Goal: Task Accomplishment & Management: Manage account settings

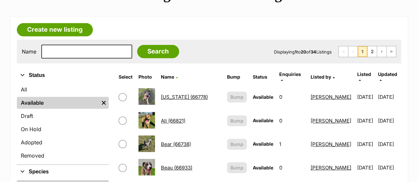
scroll to position [110, 0]
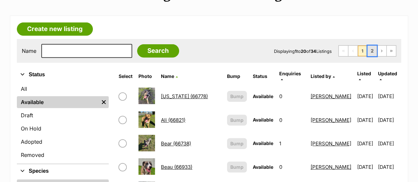
click at [374, 46] on link "2" at bounding box center [372, 51] width 9 height 11
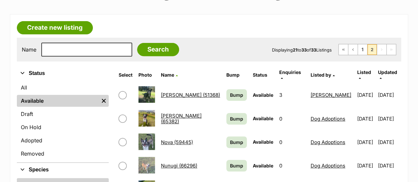
scroll to position [112, 0]
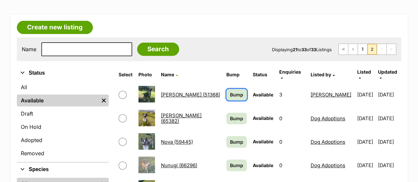
click at [230, 91] on span "Bump" at bounding box center [236, 94] width 13 height 7
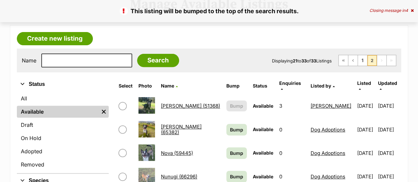
scroll to position [101, 0]
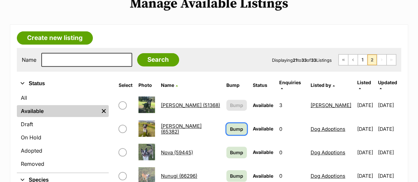
click at [234, 126] on span "Bump" at bounding box center [236, 129] width 13 height 7
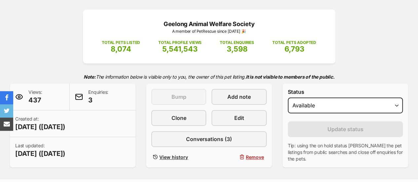
scroll to position [102, 0]
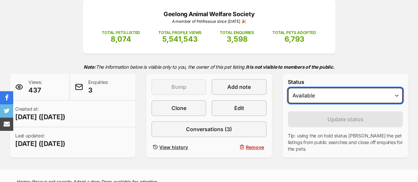
click at [321, 88] on select "Draft - not available as listing has enquires Available On hold Adopted" at bounding box center [345, 96] width 115 height 16
select select "rehomed"
click at [288, 88] on select "Draft - not available as listing has enquires Available On hold Adopted" at bounding box center [345, 96] width 115 height 16
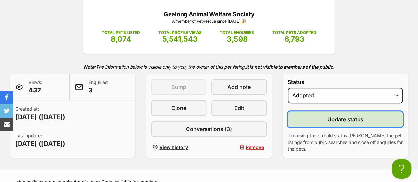
click at [327, 111] on button "Update status" at bounding box center [345, 119] width 115 height 16
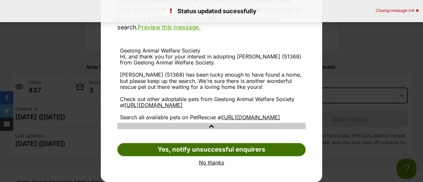
click at [199, 150] on link "Yes, notify unsuccessful enquirers" at bounding box center [211, 149] width 189 height 13
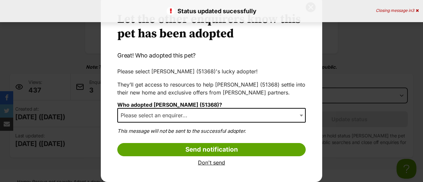
scroll to position [21, 0]
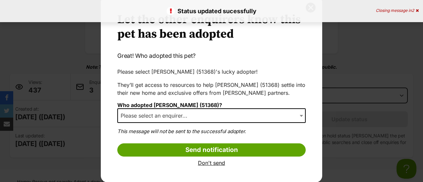
select select "other"
click at [182, 115] on span "None of the above" at bounding box center [211, 115] width 189 height 15
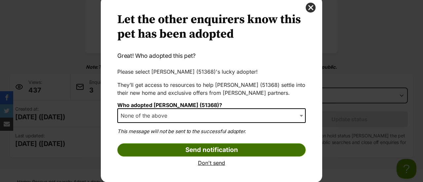
click at [186, 151] on input "Send notification" at bounding box center [211, 150] width 189 height 13
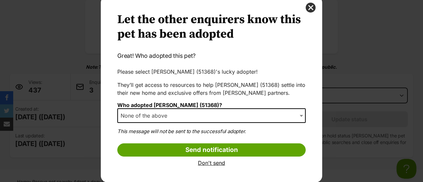
scroll to position [0, 0]
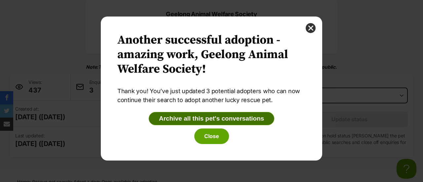
click at [253, 113] on button "Archive all this pet's conversations" at bounding box center [212, 118] width 126 height 13
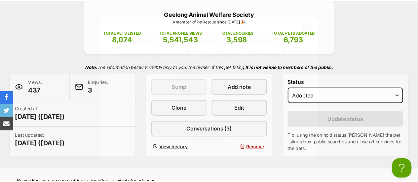
scroll to position [102, 0]
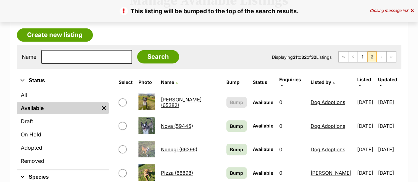
scroll to position [105, 0]
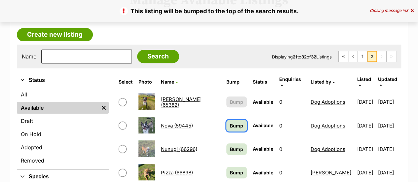
click at [230, 122] on span "Bump" at bounding box center [236, 125] width 13 height 7
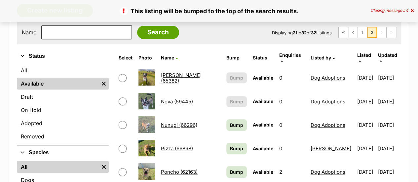
scroll to position [129, 0]
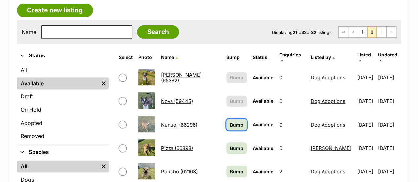
click at [230, 121] on span "Bump" at bounding box center [236, 124] width 13 height 7
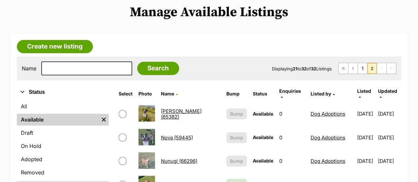
scroll to position [123, 0]
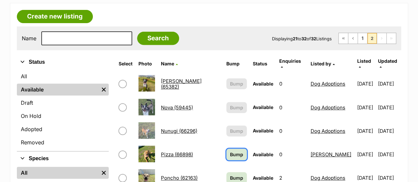
click at [235, 149] on link "Bump" at bounding box center [237, 155] width 21 height 12
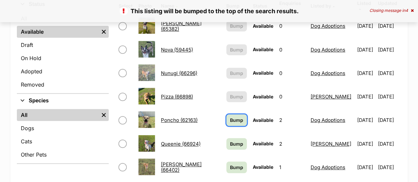
click at [230, 117] on span "Bump" at bounding box center [236, 120] width 13 height 7
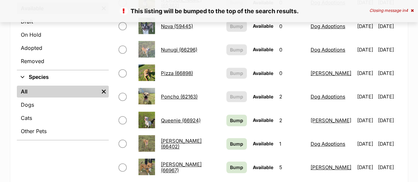
scroll to position [204, 0]
click at [227, 114] on link "Bump" at bounding box center [237, 120] width 21 height 12
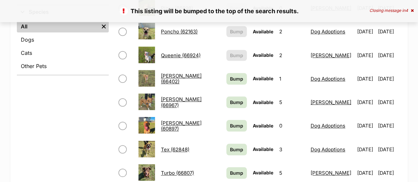
scroll to position [269, 0]
click at [230, 73] on link "Bump" at bounding box center [237, 79] width 21 height 12
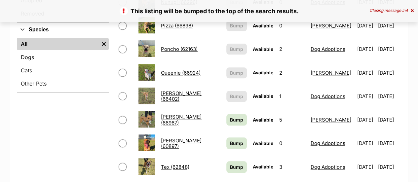
scroll to position [252, 0]
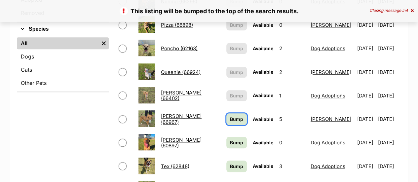
click at [227, 113] on link "Bump" at bounding box center [237, 119] width 21 height 12
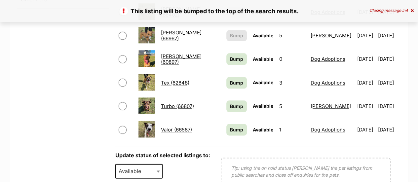
scroll to position [313, 0]
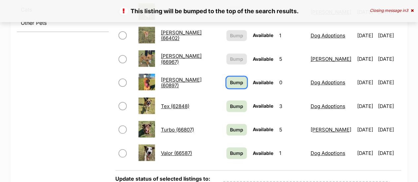
click at [230, 79] on span "Bump" at bounding box center [236, 82] width 13 height 7
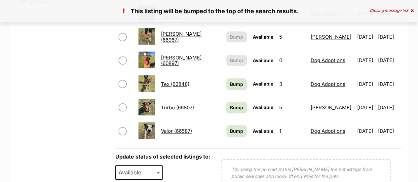
scroll to position [349, 0]
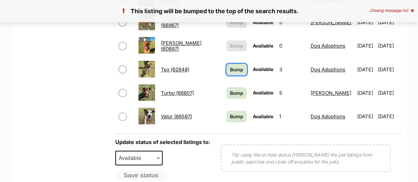
click at [233, 66] on span "Bump" at bounding box center [236, 69] width 13 height 7
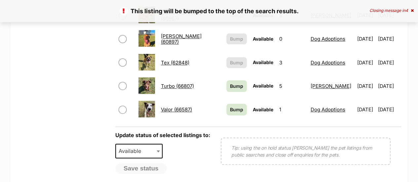
scroll to position [368, 0]
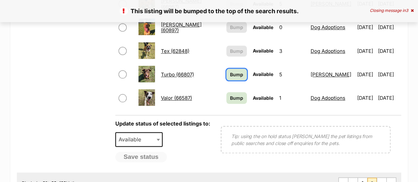
click at [234, 71] on span "Bump" at bounding box center [236, 74] width 13 height 7
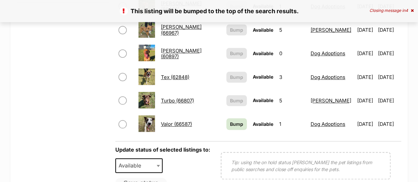
scroll to position [343, 0]
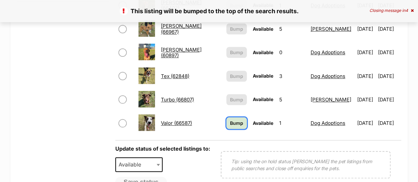
click at [230, 120] on span "Bump" at bounding box center [236, 123] width 13 height 7
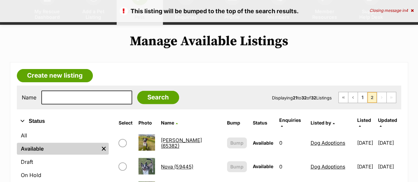
scroll to position [64, 0]
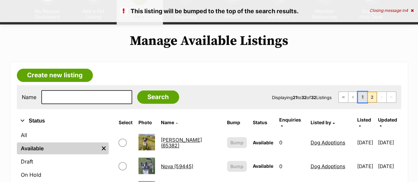
click at [364, 92] on link "1" at bounding box center [362, 97] width 9 height 11
drag, startPoint x: 364, startPoint y: 84, endPoint x: 307, endPoint y: 76, distance: 57.7
click at [307, 90] on form "Name Search Displaying 21 to 32 of 32 Listings First Page Previous Page 1 2 Nex…" at bounding box center [209, 97] width 375 height 14
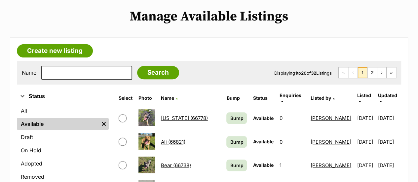
scroll to position [89, 0]
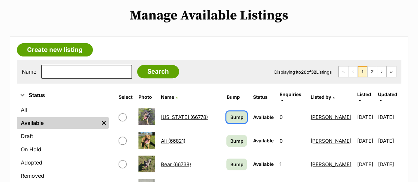
click at [230, 114] on span "Bump" at bounding box center [236, 117] width 13 height 7
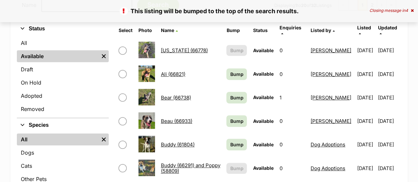
click at [232, 63] on td "Bump" at bounding box center [237, 74] width 26 height 23
click at [232, 71] on span "Bump" at bounding box center [236, 74] width 13 height 7
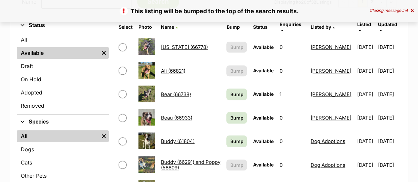
scroll to position [162, 0]
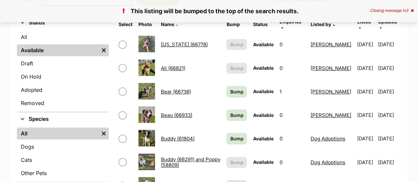
click at [240, 80] on td "Bump" at bounding box center [237, 91] width 26 height 23
click at [237, 86] on link "Bump" at bounding box center [237, 92] width 21 height 12
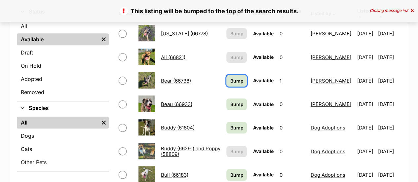
scroll to position [173, 0]
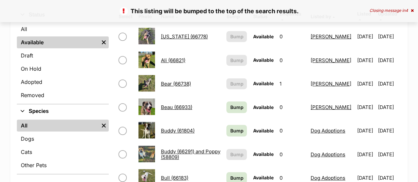
scroll to position [172, 0]
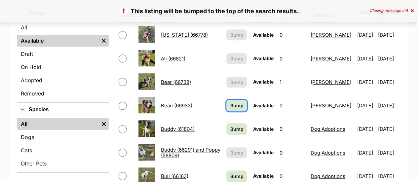
click at [234, 102] on span "Bump" at bounding box center [236, 105] width 13 height 7
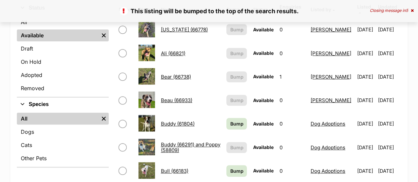
scroll to position [180, 0]
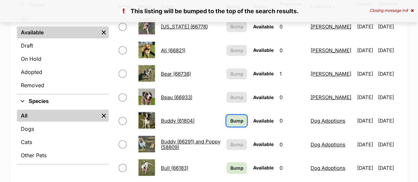
click at [235, 117] on span "Bump" at bounding box center [236, 120] width 13 height 7
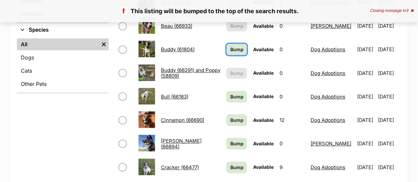
scroll to position [265, 0]
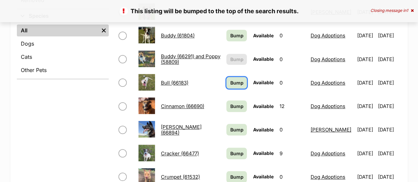
click at [231, 79] on span "Bump" at bounding box center [236, 82] width 13 height 7
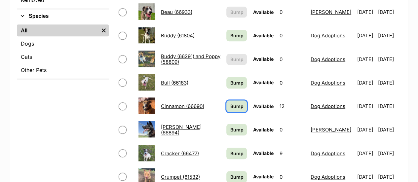
click at [230, 103] on span "Bump" at bounding box center [236, 106] width 13 height 7
click at [233, 126] on span "Bump" at bounding box center [236, 129] width 13 height 7
click at [232, 150] on span "Bump" at bounding box center [236, 153] width 13 height 7
click at [234, 174] on span "Bump" at bounding box center [236, 177] width 13 height 7
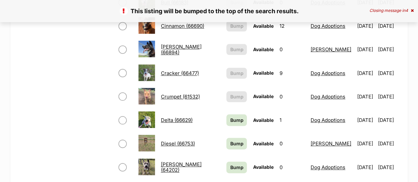
scroll to position [353, 0]
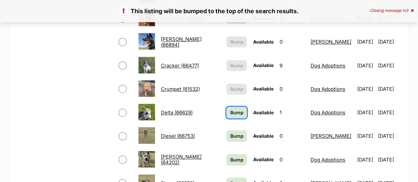
click at [232, 107] on link "Bump" at bounding box center [237, 113] width 21 height 12
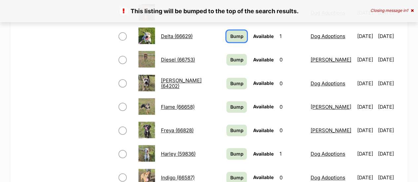
scroll to position [392, 0]
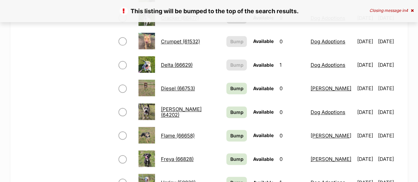
scroll to position [402, 0]
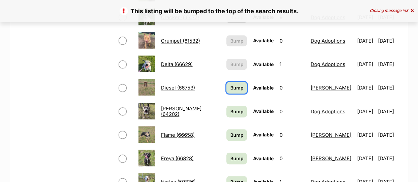
click at [233, 84] on span "Bump" at bounding box center [236, 87] width 13 height 7
click at [233, 108] on span "Bump" at bounding box center [236, 111] width 13 height 7
click at [233, 132] on span "Bump" at bounding box center [236, 135] width 13 height 7
click at [231, 155] on span "Bump" at bounding box center [236, 158] width 13 height 7
click at [232, 179] on span "Bump" at bounding box center [236, 182] width 13 height 7
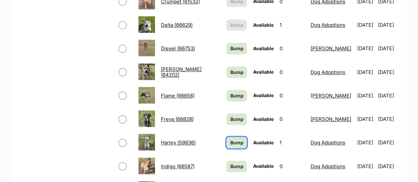
scroll to position [502, 0]
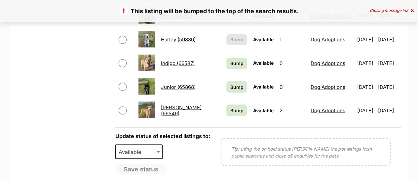
scroll to position [546, 0]
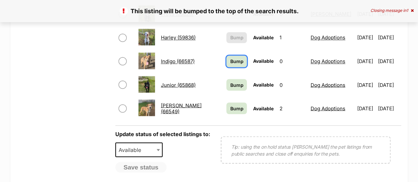
click at [233, 58] on span "Bump" at bounding box center [236, 61] width 13 height 7
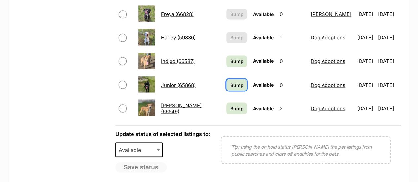
click at [234, 81] on span "Bump" at bounding box center [236, 84] width 13 height 7
click at [235, 105] on span "Bump" at bounding box center [236, 108] width 13 height 7
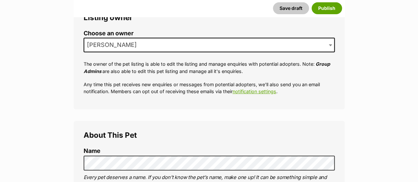
scroll to position [219, 0]
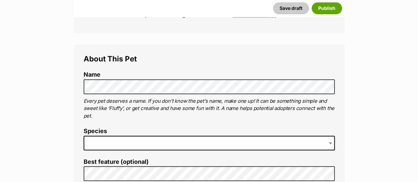
click at [145, 136] on span at bounding box center [209, 143] width 251 height 15
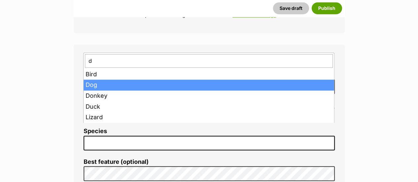
type input "d"
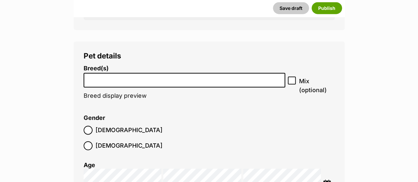
scroll to position [792, 0]
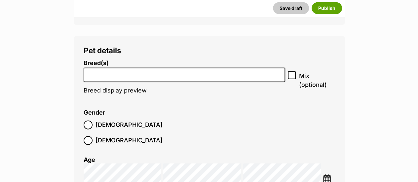
click at [195, 70] on input "search" at bounding box center [184, 73] width 197 height 7
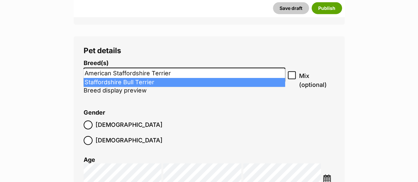
type input "staf"
select select "198"
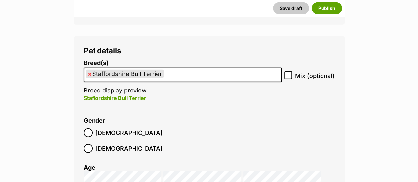
click at [174, 68] on ul "× Staffordshire Bull Terrier" at bounding box center [182, 75] width 197 height 14
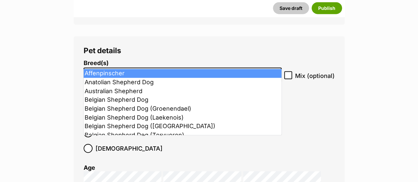
type input "h"
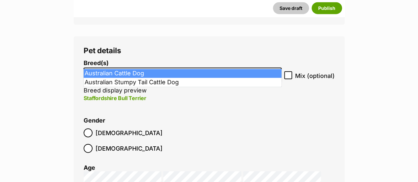
type input "catt"
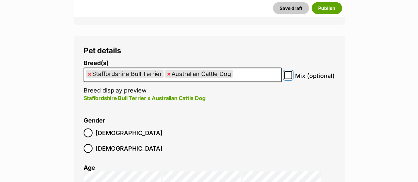
click at [292, 71] on input "Mix (optional)" at bounding box center [288, 75] width 8 height 8
checkbox input "true"
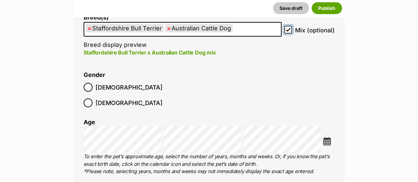
scroll to position [839, 0]
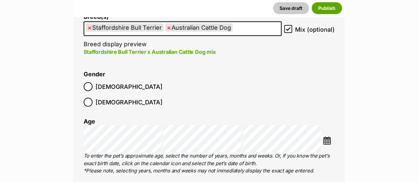
click at [129, 79] on ol "Male Female" at bounding box center [147, 94] width 126 height 31
click at [123, 98] on label "Female" at bounding box center [123, 102] width 79 height 9
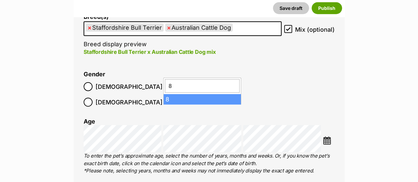
type input "8"
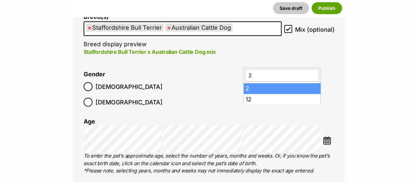
type input "2"
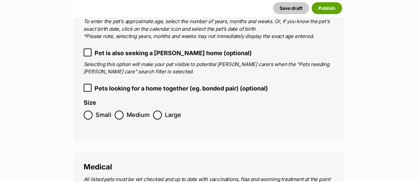
scroll to position [976, 0]
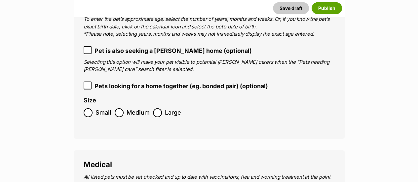
click at [127, 108] on span "Medium" at bounding box center [138, 112] width 23 height 9
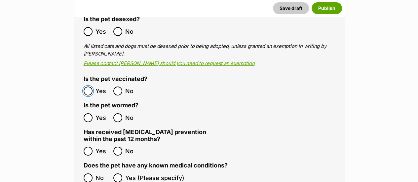
scroll to position [1158, 0]
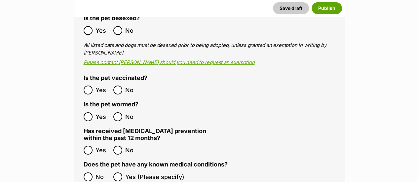
click at [127, 146] on span "No" at bounding box center [132, 150] width 15 height 9
click at [93, 173] on label "No" at bounding box center [97, 177] width 26 height 9
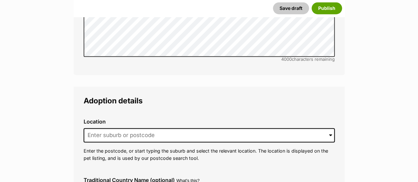
scroll to position [1471, 0]
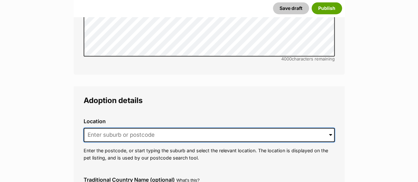
click at [125, 128] on input at bounding box center [209, 135] width 251 height 15
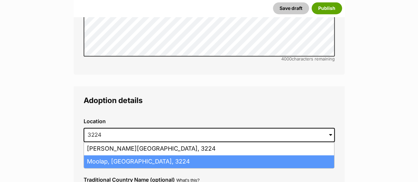
click at [116, 155] on li "Moolap, Victoria, 3224" at bounding box center [209, 161] width 250 height 13
type input "Moolap, Victoria, 3224"
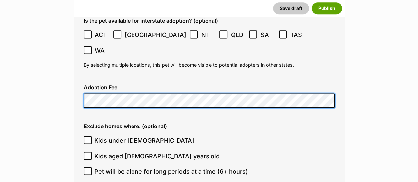
scroll to position [1688, 0]
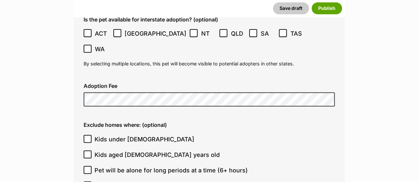
click at [121, 135] on span "Kids under 5 years old" at bounding box center [145, 139] width 100 height 9
click at [92, 135] on input "Kids under 5 years old" at bounding box center [88, 139] width 8 height 8
checkbox input "true"
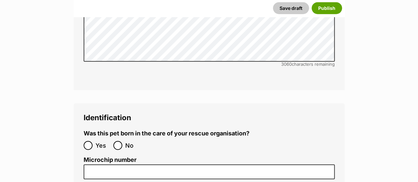
scroll to position [2075, 0]
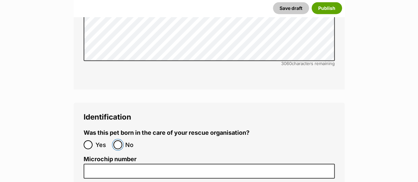
click at [117, 141] on input "No" at bounding box center [117, 145] width 9 height 9
radio input "true"
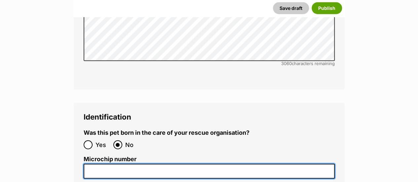
click at [180, 164] on input "Microchip number" at bounding box center [209, 171] width 251 height 15
paste input "956000017239176"
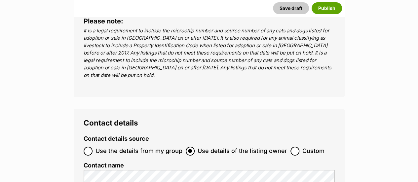
type input "956000017239176"
click at [138, 147] on span "Use the details from my group" at bounding box center [139, 151] width 87 height 9
click at [93, 147] on input "Use the details from my group" at bounding box center [88, 151] width 9 height 9
radio input "true"
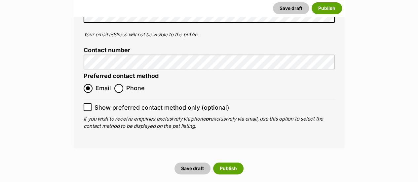
scroll to position [2635, 0]
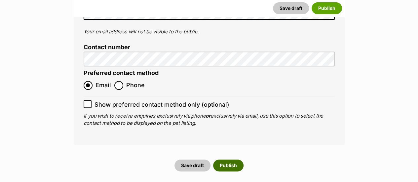
click at [231, 160] on button "Publish" at bounding box center [228, 166] width 30 height 12
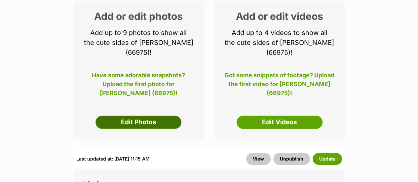
scroll to position [127, 0]
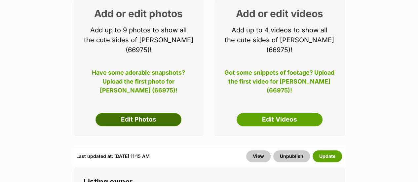
click at [160, 113] on link "Edit Photos" at bounding box center [139, 119] width 86 height 13
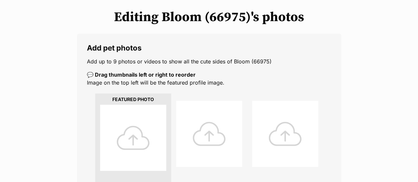
scroll to position [105, 0]
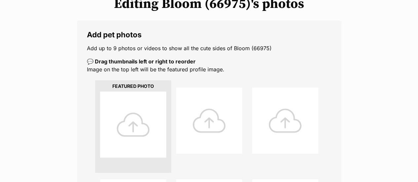
click at [144, 102] on div at bounding box center [133, 125] width 66 height 66
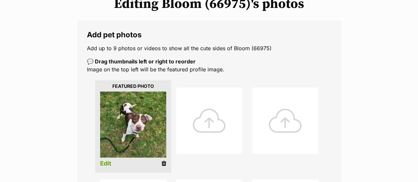
click at [194, 103] on div at bounding box center [209, 121] width 66 height 66
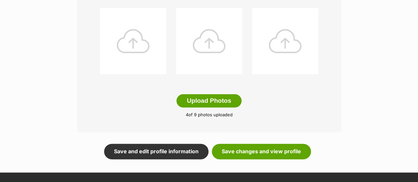
scroll to position [366, 0]
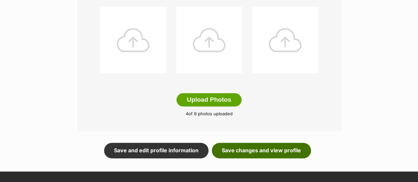
click at [279, 143] on link "Save changes and view profile" at bounding box center [261, 150] width 99 height 15
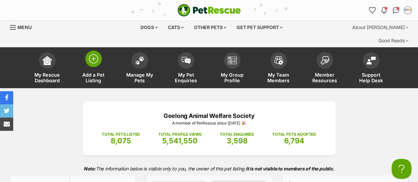
click at [86, 51] on span at bounding box center [93, 59] width 17 height 17
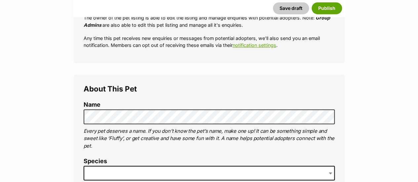
scroll to position [189, 0]
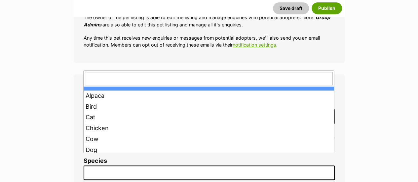
click at [115, 166] on span at bounding box center [209, 173] width 251 height 15
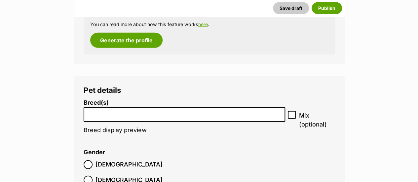
scroll to position [754, 0]
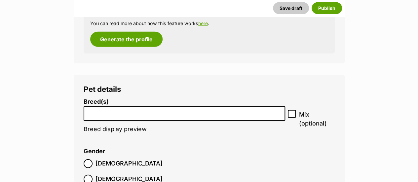
click at [175, 109] on input "search" at bounding box center [184, 112] width 197 height 7
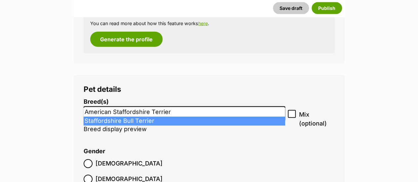
type input "staf"
select select "198"
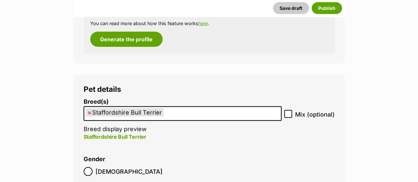
click at [181, 107] on ul "× Staffordshire Bull Terrier" at bounding box center [182, 114] width 197 height 14
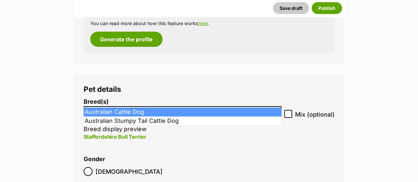
type input "catt"
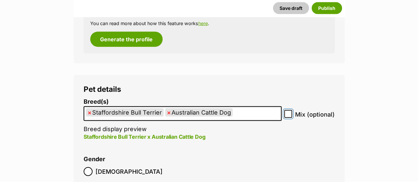
click at [292, 110] on input "Mix (optional)" at bounding box center [288, 114] width 8 height 8
checkbox input "true"
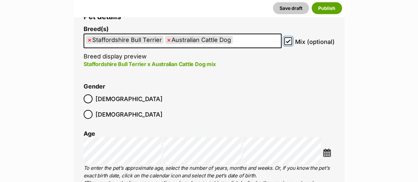
scroll to position [827, 0]
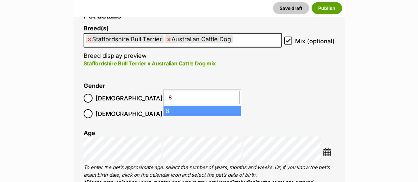
type input "8"
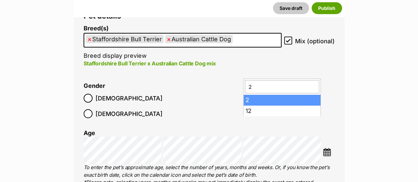
type input "2"
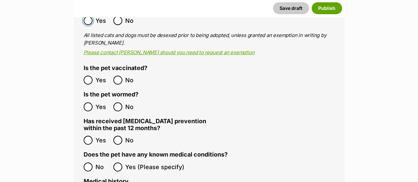
scroll to position [1181, 0]
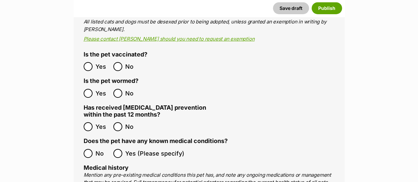
click at [128, 122] on span "No" at bounding box center [132, 126] width 15 height 9
click at [93, 146] on ol "No Yes (Please specify)" at bounding box center [209, 154] width 251 height 16
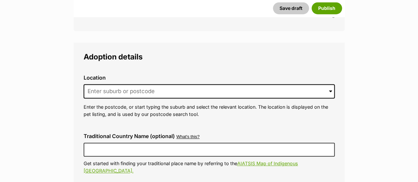
scroll to position [1521, 0]
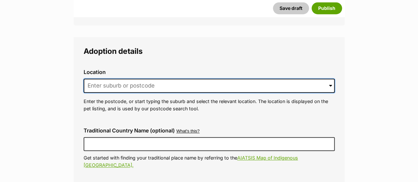
click at [169, 79] on input at bounding box center [209, 86] width 251 height 15
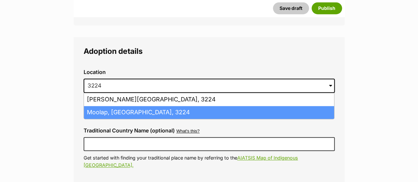
click at [154, 106] on li "Moolap, Victoria, 3224" at bounding box center [209, 112] width 250 height 13
type input "Moolap, Victoria, 3224"
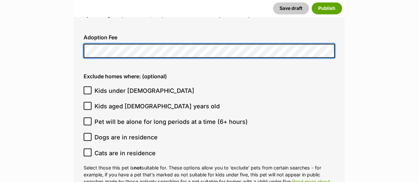
scroll to position [1743, 0]
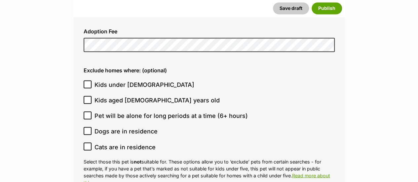
click at [132, 80] on span "Kids under 5 years old" at bounding box center [145, 84] width 100 height 9
click at [92, 80] on input "Kids under 5 years old" at bounding box center [88, 84] width 8 height 8
checkbox input "true"
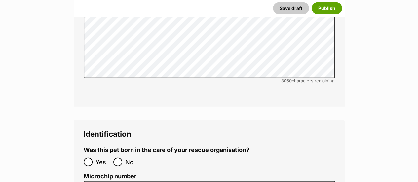
scroll to position [2060, 0]
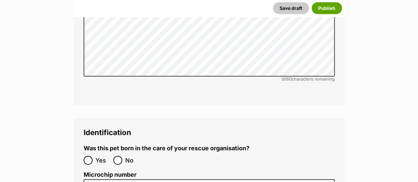
click at [128, 156] on span "No" at bounding box center [132, 160] width 15 height 9
click at [122, 156] on input "No" at bounding box center [117, 160] width 9 height 9
radio input "true"
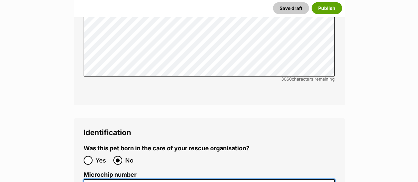
paste input "956000018841853"
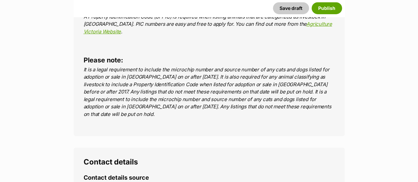
scroll to position [2395, 0]
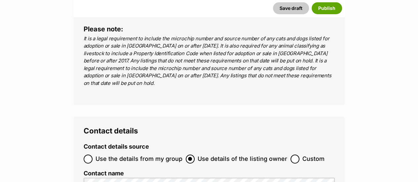
type input "956000018841853"
click at [146, 155] on span "Use the details from my group" at bounding box center [139, 159] width 87 height 9
click at [93, 155] on input "Use the details from my group" at bounding box center [88, 159] width 9 height 9
radio input "true"
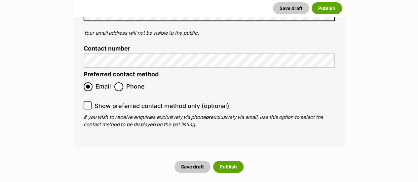
scroll to position [2635, 0]
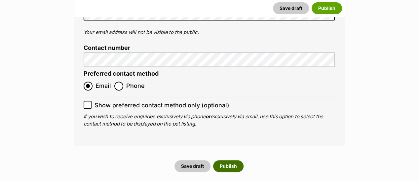
click at [228, 160] on button "Publish" at bounding box center [228, 166] width 30 height 12
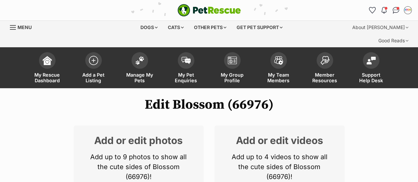
scroll to position [93, 0]
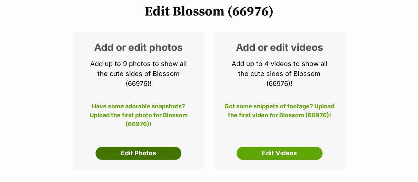
click at [164, 147] on link "Edit Photos" at bounding box center [139, 153] width 86 height 13
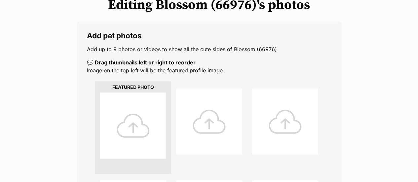
scroll to position [109, 0]
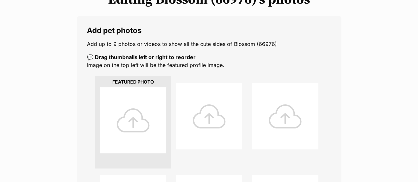
click at [124, 87] on div at bounding box center [133, 120] width 66 height 66
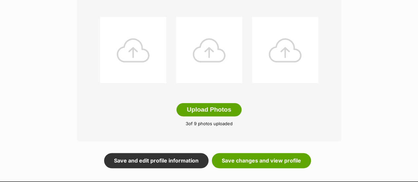
scroll to position [372, 0]
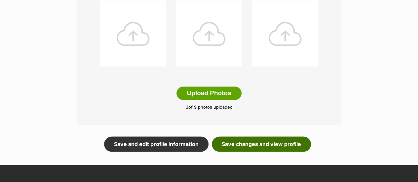
click at [275, 137] on link "Save changes and view profile" at bounding box center [261, 144] width 99 height 15
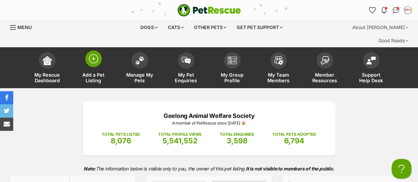
click at [94, 54] on img at bounding box center [93, 58] width 9 height 9
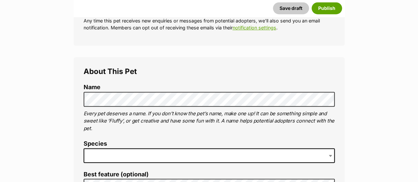
scroll to position [206, 0]
click at [113, 148] on span at bounding box center [209, 155] width 251 height 15
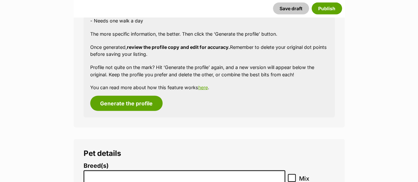
scroll to position [760, 0]
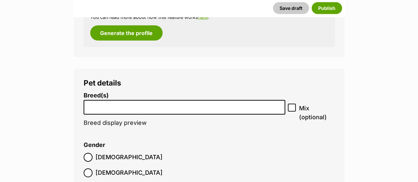
click at [228, 103] on input "search" at bounding box center [184, 106] width 197 height 7
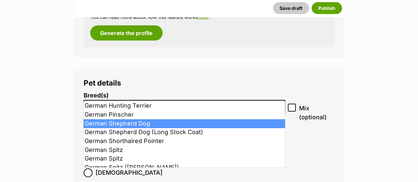
type input "germ"
select select "354"
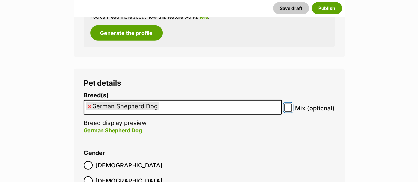
click at [285, 104] on input "Mix (optional)" at bounding box center [288, 108] width 8 height 8
checkbox input "true"
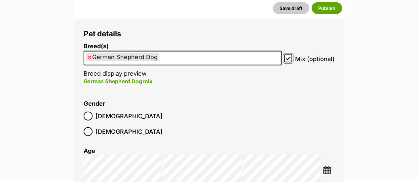
scroll to position [810, 0]
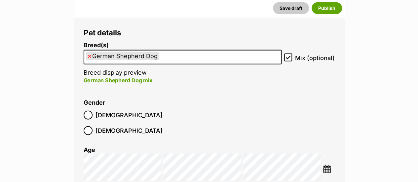
click at [93, 111] on label "[DEMOGRAPHIC_DATA]" at bounding box center [123, 115] width 79 height 9
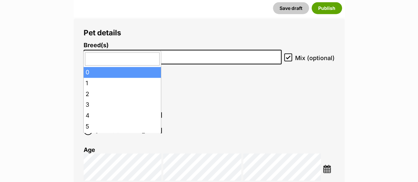
type input "1"
type input "2"
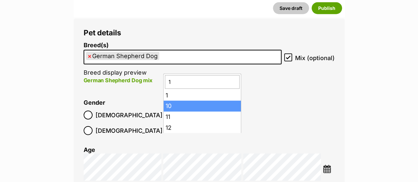
type input "1"
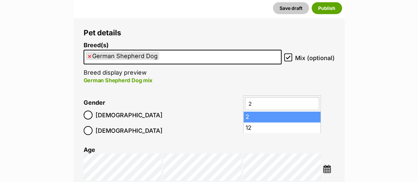
type input "2"
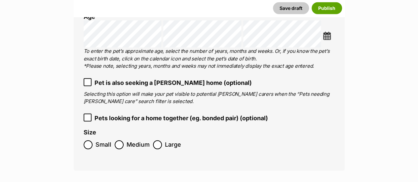
scroll to position [972, 0]
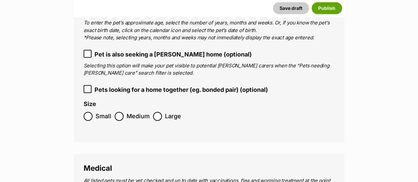
click at [166, 112] on span "Large" at bounding box center [173, 116] width 16 height 9
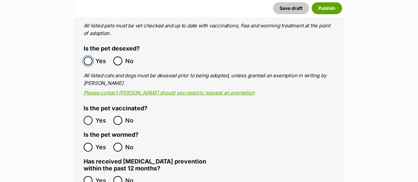
scroll to position [1136, 0]
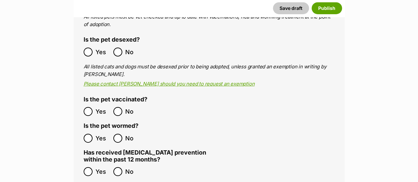
click at [94, 107] on label "Yes" at bounding box center [97, 111] width 26 height 9
click at [125, 167] on span "No" at bounding box center [132, 171] width 15 height 9
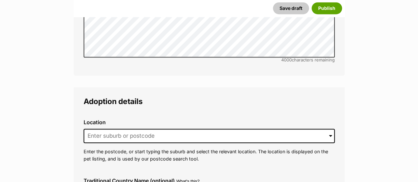
scroll to position [1474, 0]
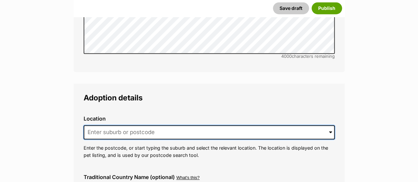
click at [168, 125] on input at bounding box center [209, 132] width 251 height 15
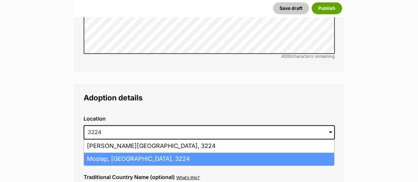
click at [155, 153] on li "Moolap, Victoria, 3224" at bounding box center [209, 159] width 250 height 13
type input "Moolap, Victoria, 3224"
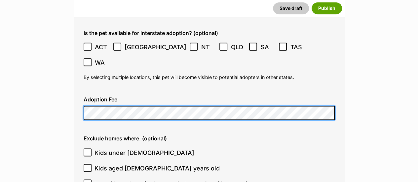
scroll to position [1675, 0]
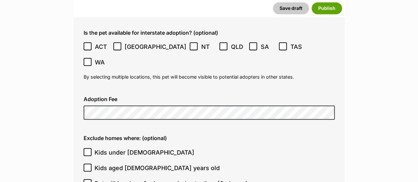
click at [137, 148] on span "Kids under 5 years old" at bounding box center [145, 152] width 100 height 9
click at [92, 148] on input "Kids under 5 years old" at bounding box center [88, 152] width 8 height 8
checkbox input "true"
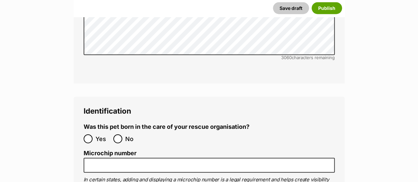
scroll to position [2082, 0]
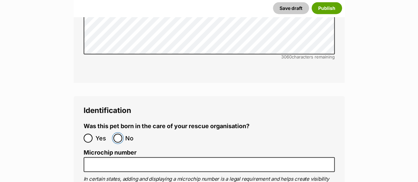
click at [115, 134] on input "No" at bounding box center [117, 138] width 9 height 9
radio input "true"
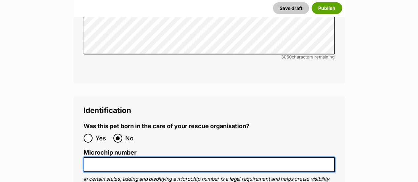
click at [213, 157] on input "Microchip number" at bounding box center [209, 164] width 251 height 15
paste input "956000014808641"
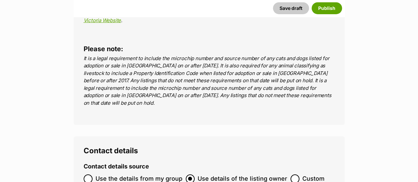
scroll to position [2376, 0]
type input "956000014808641"
click at [131, 174] on span "Use the details from my group" at bounding box center [139, 178] width 87 height 9
click at [93, 174] on input "Use the details from my group" at bounding box center [88, 178] width 9 height 9
radio input "true"
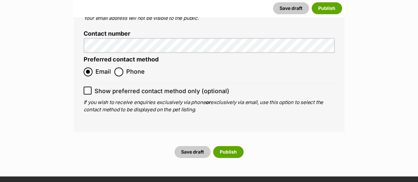
scroll to position [2650, 0]
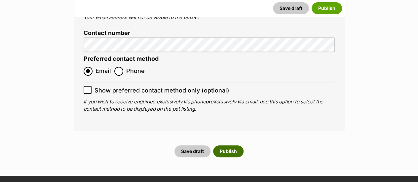
click at [231, 146] on button "Publish" at bounding box center [228, 152] width 30 height 12
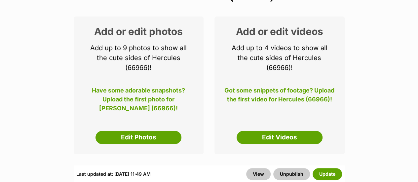
scroll to position [113, 0]
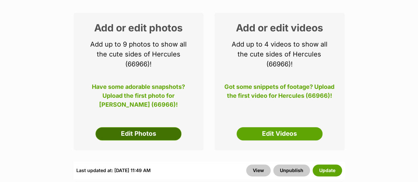
click at [159, 127] on link "Edit Photos" at bounding box center [139, 133] width 86 height 13
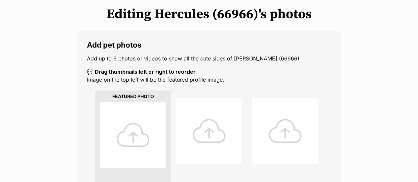
scroll to position [98, 0]
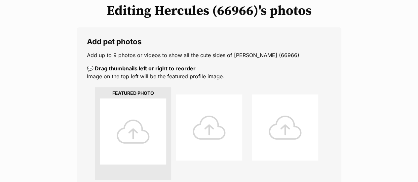
click at [137, 104] on div at bounding box center [133, 132] width 66 height 66
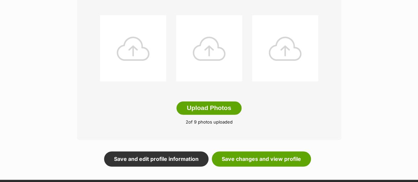
scroll to position [361, 0]
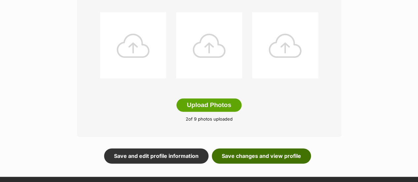
click at [289, 149] on link "Save changes and view profile" at bounding box center [261, 156] width 99 height 15
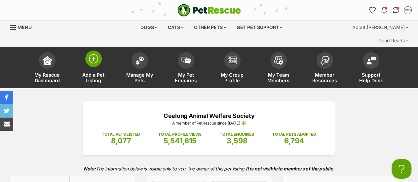
click at [91, 53] on span at bounding box center [93, 59] width 17 height 17
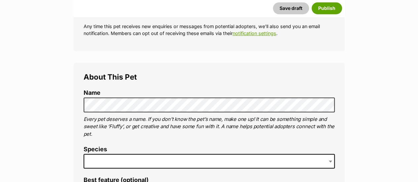
scroll to position [203, 0]
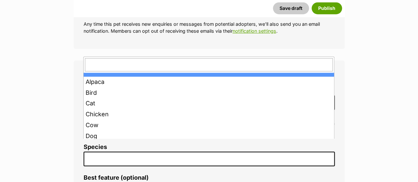
click at [127, 152] on span at bounding box center [209, 159] width 251 height 15
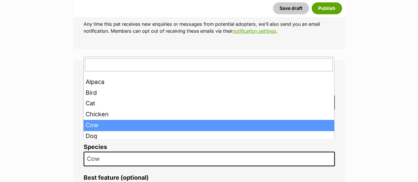
drag, startPoint x: 113, startPoint y: 146, endPoint x: 52, endPoint y: 147, distance: 61.9
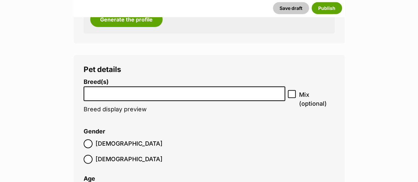
scroll to position [787, 0]
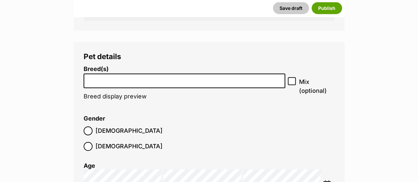
click at [173, 74] on li at bounding box center [184, 81] width 197 height 14
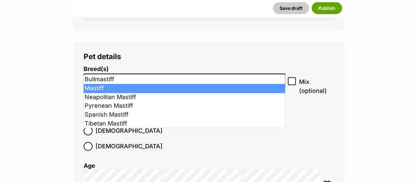
type input "mast"
select select "141"
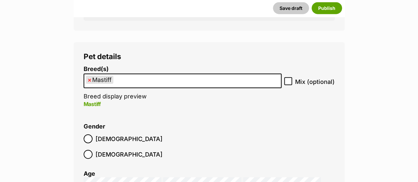
click at [287, 79] on icon at bounding box center [288, 81] width 5 height 5
click at [287, 77] on input "Mix (optional)" at bounding box center [288, 81] width 8 height 8
checkbox input "true"
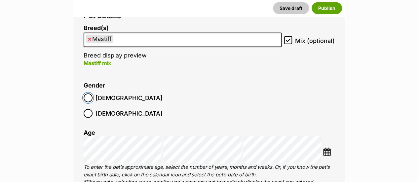
scroll to position [830, 0]
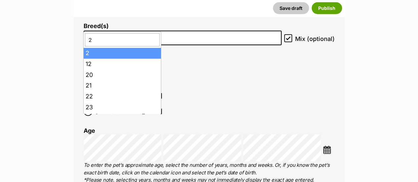
type input "2"
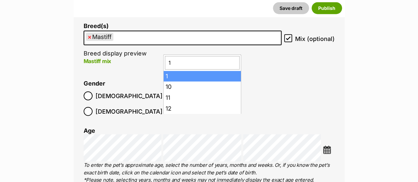
type input "1"
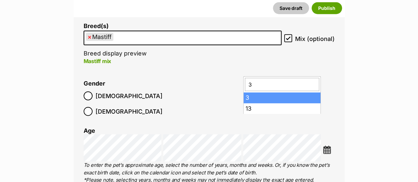
type input "3"
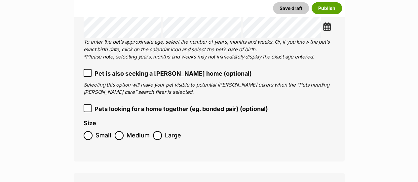
scroll to position [963, 0]
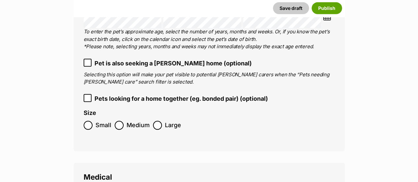
click at [165, 121] on span "Large" at bounding box center [173, 125] width 16 height 9
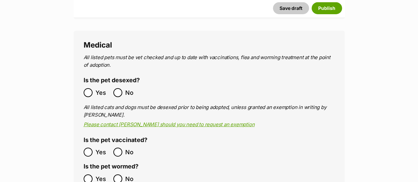
scroll to position [1096, 0]
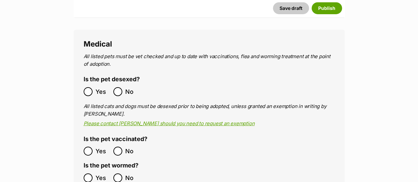
click at [95, 87] on label "Yes" at bounding box center [97, 91] width 26 height 9
click at [96, 147] on span "Yes" at bounding box center [103, 151] width 15 height 9
click at [94, 174] on label "Yes" at bounding box center [97, 178] width 26 height 9
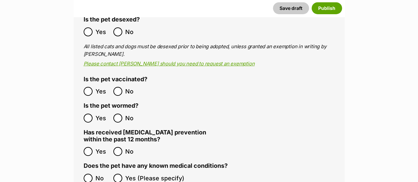
click at [127, 147] on span "No" at bounding box center [132, 151] width 15 height 9
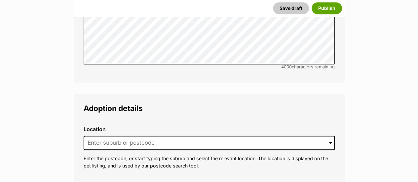
scroll to position [1468, 0]
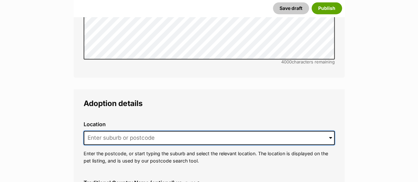
click at [124, 131] on input at bounding box center [209, 138] width 251 height 15
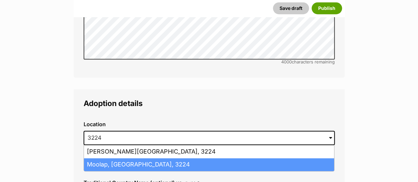
click at [116, 158] on li "Moolap, Victoria, 3224" at bounding box center [209, 164] width 250 height 13
type input "Moolap, Victoria, 3224"
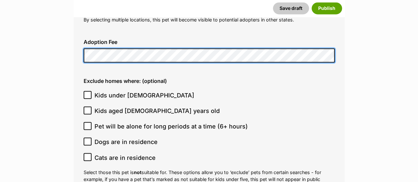
scroll to position [1733, 0]
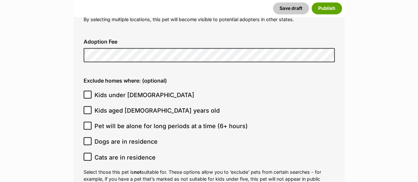
click at [122, 91] on span "Kids under [DEMOGRAPHIC_DATA]" at bounding box center [145, 95] width 100 height 9
click at [92, 91] on input "Kids under [DEMOGRAPHIC_DATA]" at bounding box center [88, 95] width 8 height 8
checkbox input "true"
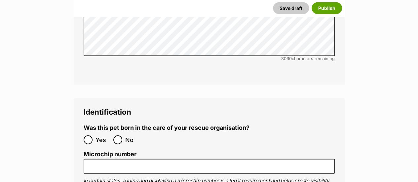
scroll to position [2090, 0]
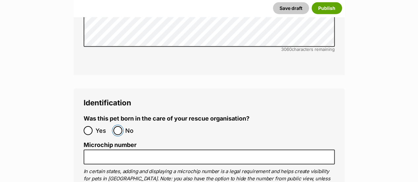
click at [117, 126] on input "No" at bounding box center [117, 130] width 9 height 9
radio input "true"
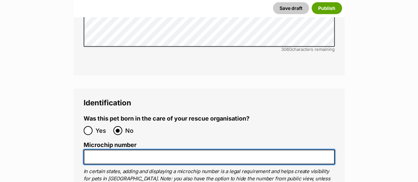
click at [169, 150] on input "Microchip number" at bounding box center [209, 157] width 251 height 15
paste input "956000016577492"
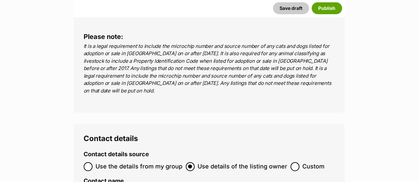
scroll to position [2391, 0]
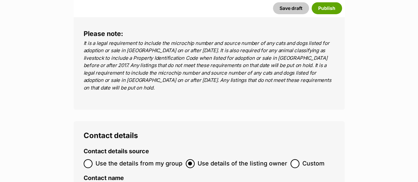
type input "956000016577492"
click at [143, 159] on span "Use the details from my group" at bounding box center [139, 163] width 87 height 9
click at [93, 159] on input "Use the details from my group" at bounding box center [88, 163] width 9 height 9
radio input "true"
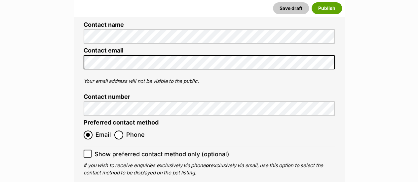
scroll to position [2590, 0]
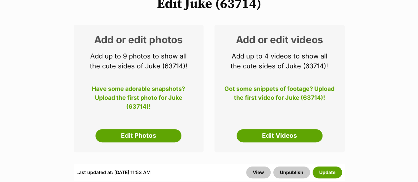
scroll to position [104, 0]
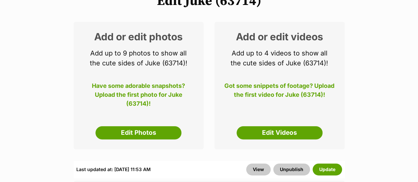
click at [146, 110] on div "Add or edit photos Add up to 9 photos to show all the cute sides of Juke (63714…" at bounding box center [139, 86] width 130 height 128
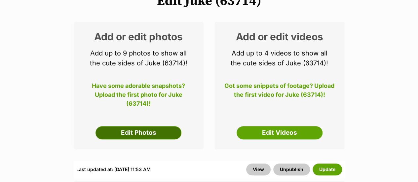
click at [142, 126] on link "Edit Photos" at bounding box center [139, 132] width 86 height 13
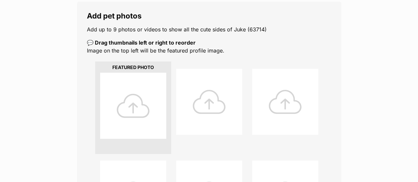
scroll to position [124, 0]
click at [149, 93] on div at bounding box center [133, 105] width 66 height 66
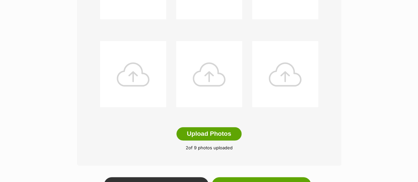
scroll to position [338, 0]
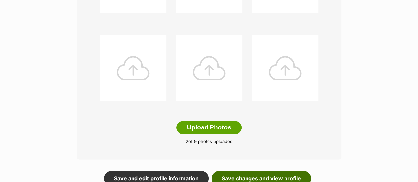
click at [292, 171] on link "Save changes and view profile" at bounding box center [261, 178] width 99 height 15
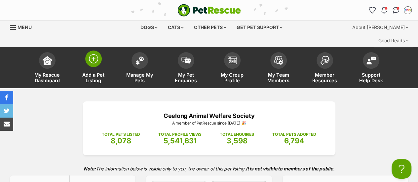
click at [97, 54] on img at bounding box center [93, 58] width 9 height 9
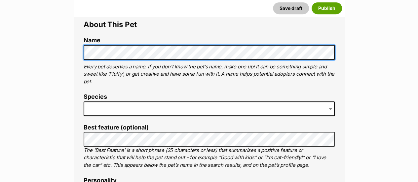
scroll to position [256, 0]
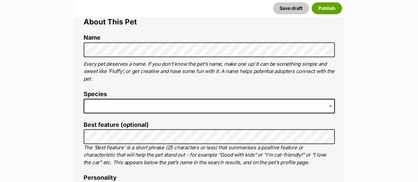
click at [143, 101] on li "Species" at bounding box center [209, 104] width 251 height 27
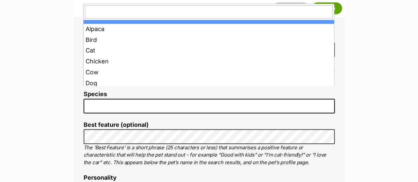
click at [131, 99] on span at bounding box center [209, 106] width 251 height 15
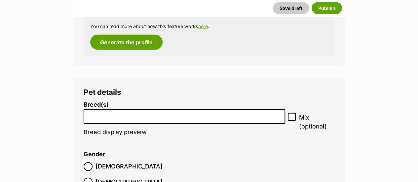
scroll to position [777, 0]
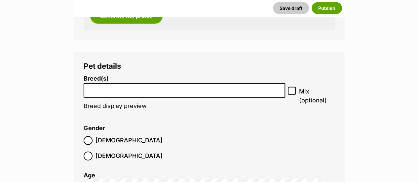
click at [111, 86] on input "search" at bounding box center [184, 89] width 197 height 7
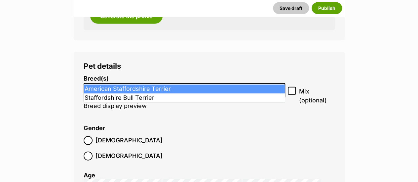
type input "staff"
select select "9"
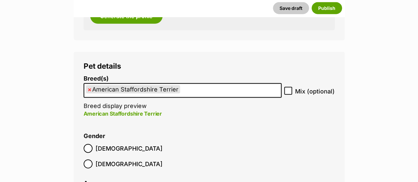
click at [293, 87] on label "Mix (optional)" at bounding box center [309, 91] width 51 height 9
click at [292, 87] on input "Mix (optional)" at bounding box center [288, 91] width 8 height 8
checkbox input "true"
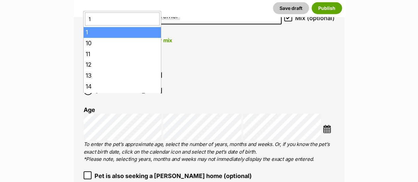
type input "1"
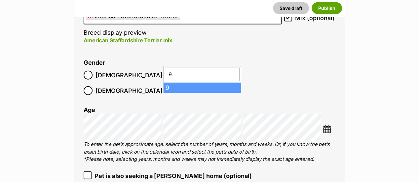
type input "9"
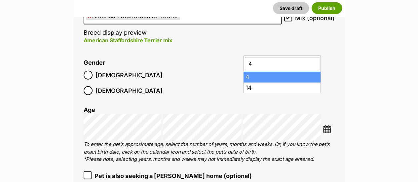
type input "4"
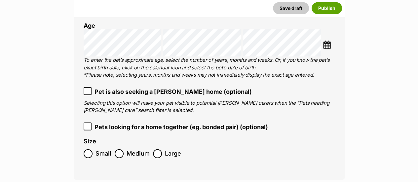
scroll to position [935, 0]
click at [137, 149] on span "Medium" at bounding box center [138, 153] width 23 height 9
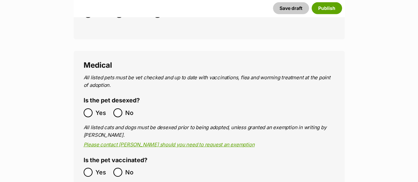
click at [92, 108] on label "Yes" at bounding box center [97, 112] width 26 height 9
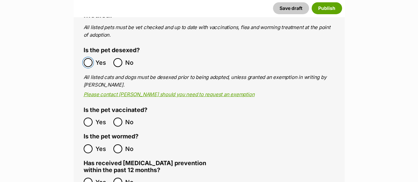
scroll to position [1126, 0]
click at [94, 117] on label "Yes" at bounding box center [97, 121] width 26 height 9
click at [93, 141] on ol "Yes No" at bounding box center [147, 149] width 126 height 16
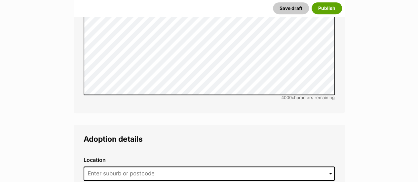
scroll to position [1447, 0]
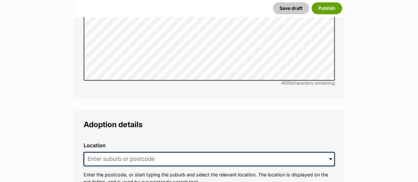
click at [177, 152] on input at bounding box center [209, 159] width 251 height 15
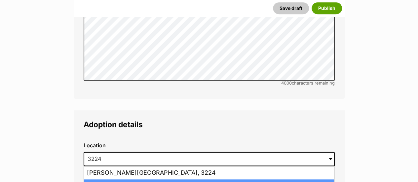
type input "Moolap, [GEOGRAPHIC_DATA], 3224"
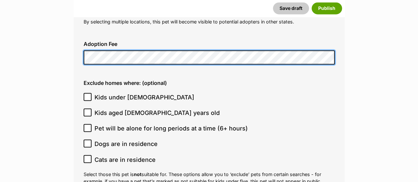
scroll to position [1731, 0]
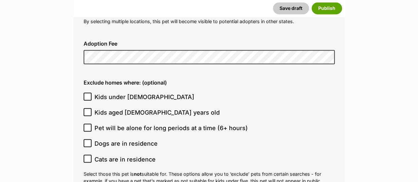
click at [145, 93] on span "Kids under [DEMOGRAPHIC_DATA]" at bounding box center [145, 97] width 100 height 9
click at [92, 93] on input "Kids under [DEMOGRAPHIC_DATA]" at bounding box center [88, 97] width 8 height 8
checkbox input "true"
click at [143, 108] on span "Kids aged [DEMOGRAPHIC_DATA] years old" at bounding box center [157, 112] width 125 height 9
click at [92, 108] on input "Kids aged [DEMOGRAPHIC_DATA] years old" at bounding box center [88, 112] width 8 height 8
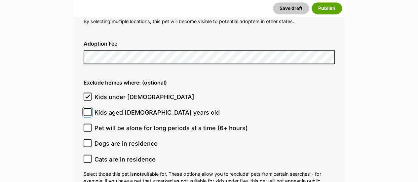
checkbox input "true"
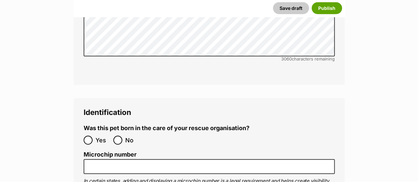
scroll to position [2108, 0]
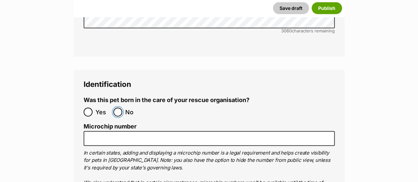
click at [121, 108] on input "No" at bounding box center [117, 112] width 9 height 9
radio input "true"
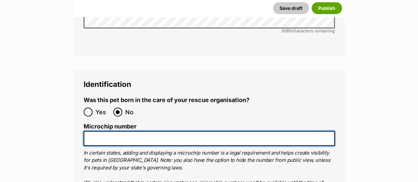
click at [188, 131] on input "Microchip number" at bounding box center [209, 138] width 251 height 15
paste input "956000016656401"
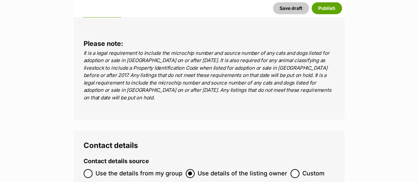
scroll to position [2386, 0]
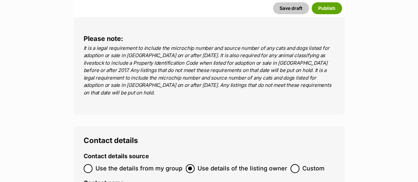
type input "956000016656401"
click at [153, 164] on span "Use the details from my group" at bounding box center [139, 168] width 87 height 9
click at [93, 164] on input "Use the details from my group" at bounding box center [88, 168] width 9 height 9
radio input "true"
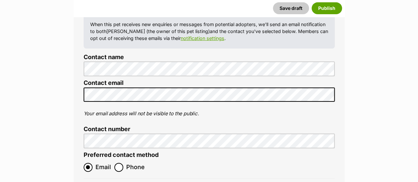
scroll to position [2572, 0]
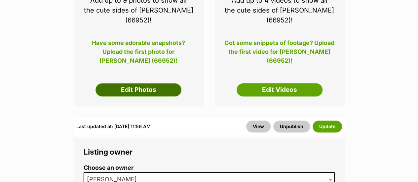
click at [141, 83] on link "Edit Photos" at bounding box center [139, 89] width 86 height 13
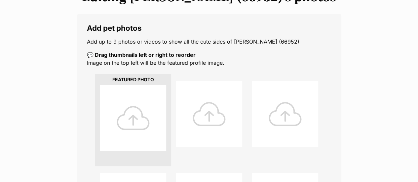
scroll to position [118, 0]
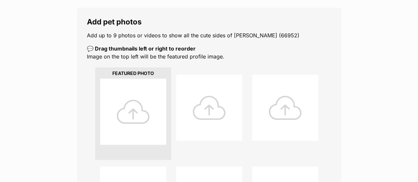
click at [146, 96] on div at bounding box center [133, 112] width 66 height 66
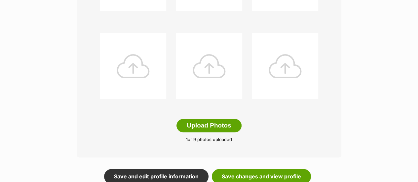
scroll to position [343, 0]
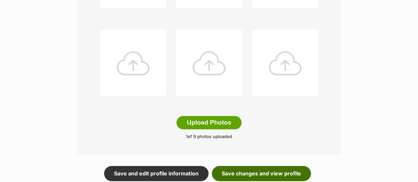
click at [290, 166] on link "Save changes and view profile" at bounding box center [261, 173] width 99 height 15
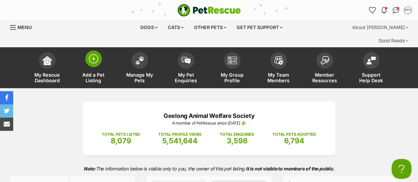
click at [94, 52] on span at bounding box center [93, 59] width 17 height 17
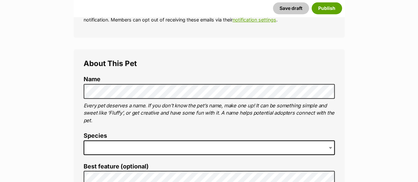
scroll to position [214, 0]
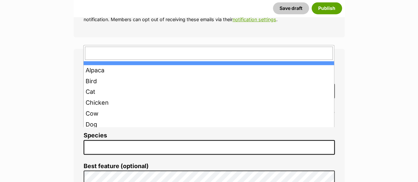
click at [169, 140] on span at bounding box center [209, 147] width 251 height 15
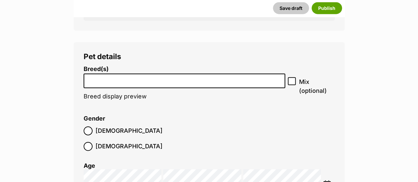
scroll to position [787, 0]
click at [109, 65] on label "Breed(s)" at bounding box center [185, 68] width 202 height 7
click at [84, 73] on select "Affenpinscher Afghan Hound Airedale Terrier Akita Akita (Japanese) Alaskan Husk…" at bounding box center [84, 73] width 0 height 0
click at [105, 76] on input "search" at bounding box center [184, 79] width 197 height 7
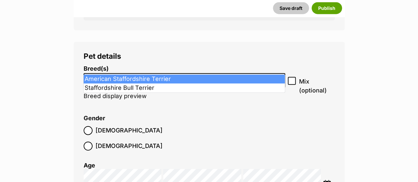
type input "staf"
select select "9"
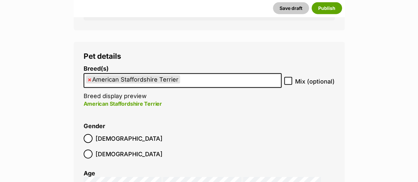
click at [288, 79] on icon at bounding box center [288, 81] width 5 height 5
click at [288, 77] on input "Mix (optional)" at bounding box center [288, 81] width 8 height 8
checkbox input "true"
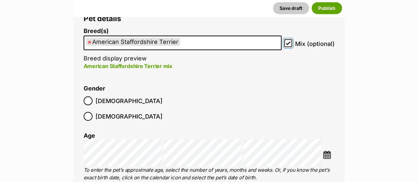
scroll to position [833, 0]
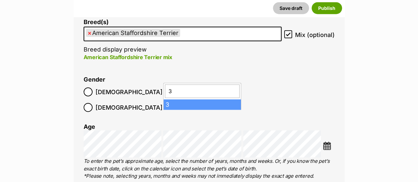
type input "3"
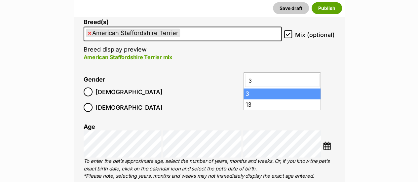
type input "3"
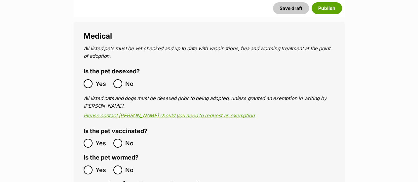
scroll to position [1105, 0]
click at [94, 139] on label "Yes" at bounding box center [97, 143] width 26 height 9
click at [93, 165] on label "Yes" at bounding box center [97, 169] width 26 height 9
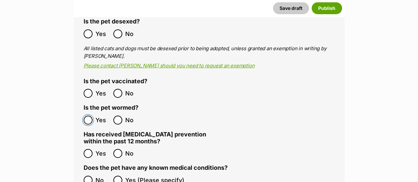
scroll to position [1155, 0]
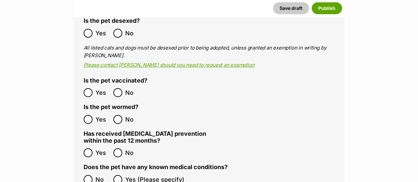
click at [114, 145] on ol "Yes No" at bounding box center [147, 153] width 126 height 16
click at [81, 155] on div "Medical All listed pets must be vet checked and up to date with vaccinations, f…" at bounding box center [209, 181] width 271 height 420
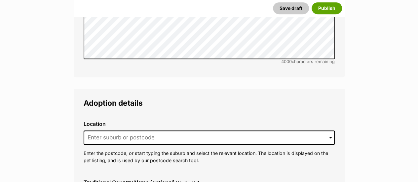
scroll to position [1469, 0]
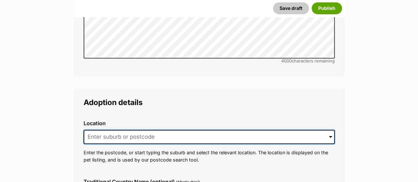
click at [165, 130] on input at bounding box center [209, 137] width 251 height 15
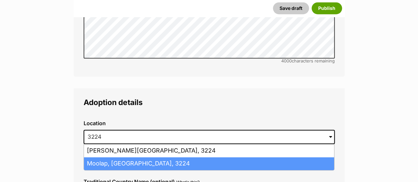
click at [145, 157] on li "Moolap, Victoria, 3224" at bounding box center [209, 163] width 250 height 13
type input "Moolap, Victoria, 3224"
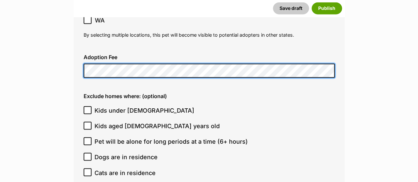
scroll to position [1710, 0]
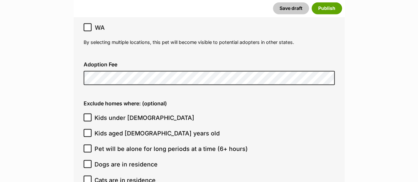
click at [116, 113] on span "Kids under 5 years old" at bounding box center [145, 117] width 100 height 9
click at [92, 113] on input "Kids under 5 years old" at bounding box center [88, 117] width 8 height 8
checkbox input "true"
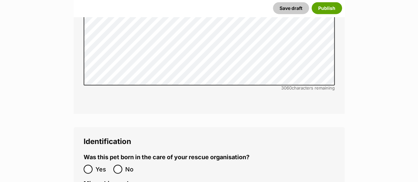
scroll to position [2053, 0]
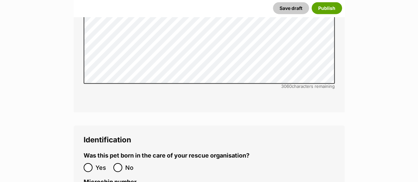
click at [118, 160] on ol "Yes No" at bounding box center [147, 168] width 126 height 16
click at [118, 163] on input "No" at bounding box center [117, 167] width 9 height 9
radio input "true"
paste input "956000017360298"
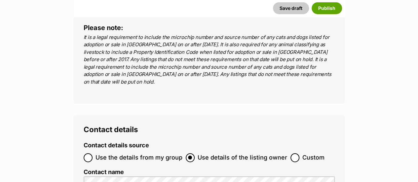
scroll to position [2399, 0]
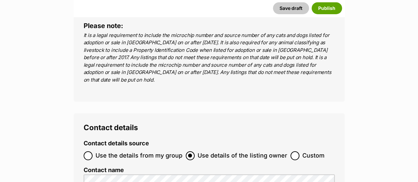
type input "956000017360298"
click at [129, 151] on span "Use the details from my group" at bounding box center [139, 155] width 87 height 9
click at [93, 151] on input "Use the details from my group" at bounding box center [88, 155] width 9 height 9
radio input "true"
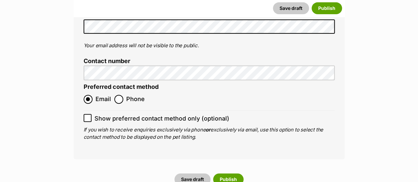
scroll to position [2625, 0]
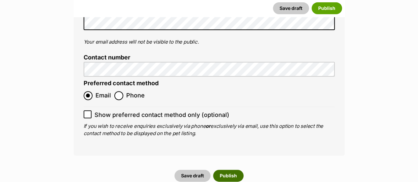
click at [236, 170] on button "Publish" at bounding box center [228, 176] width 30 height 12
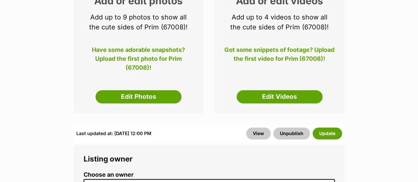
scroll to position [154, 0]
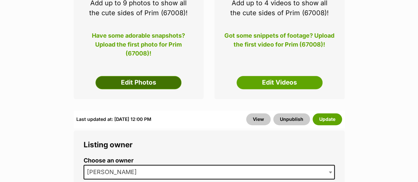
click at [153, 76] on link "Edit Photos" at bounding box center [139, 82] width 86 height 13
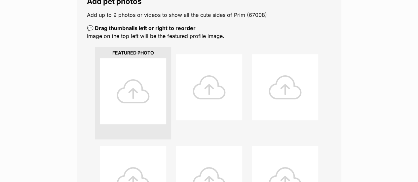
scroll to position [143, 0]
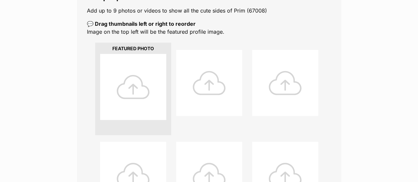
click at [132, 92] on div at bounding box center [133, 87] width 66 height 66
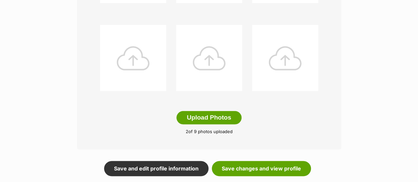
scroll to position [349, 0]
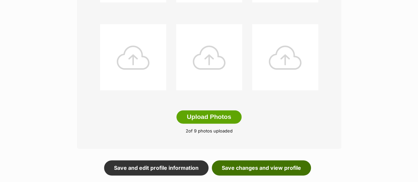
click at [299, 160] on link "Save changes and view profile" at bounding box center [261, 167] width 99 height 15
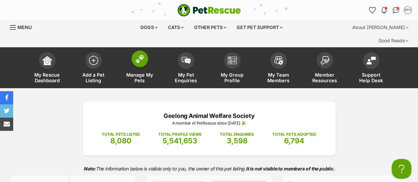
click at [148, 54] on link "Manage My Pets" at bounding box center [140, 68] width 46 height 39
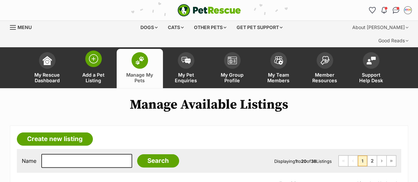
click at [96, 54] on img at bounding box center [93, 58] width 9 height 9
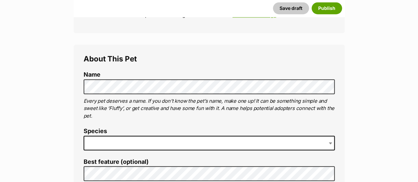
scroll to position [219, 0]
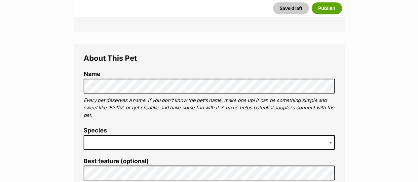
click at [124, 135] on span at bounding box center [209, 142] width 251 height 15
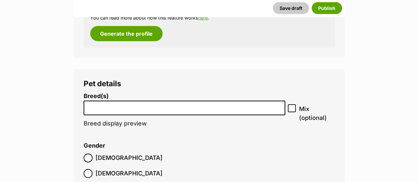
scroll to position [763, 0]
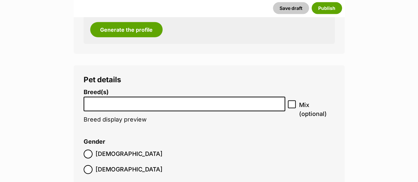
click at [142, 98] on li at bounding box center [184, 105] width 197 height 14
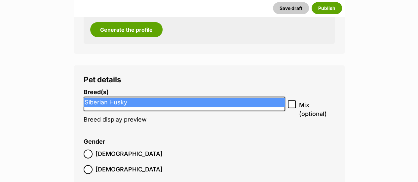
type input "siber"
select select "191"
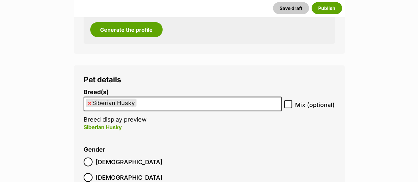
click at [289, 101] on span at bounding box center [288, 105] width 8 height 9
click at [289, 101] on input "Mix (optional)" at bounding box center [288, 105] width 8 height 8
checkbox input "true"
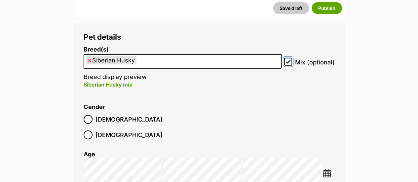
scroll to position [807, 0]
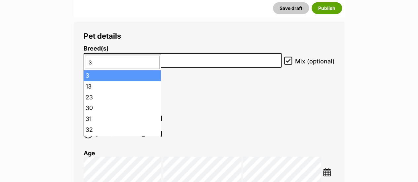
type input "3"
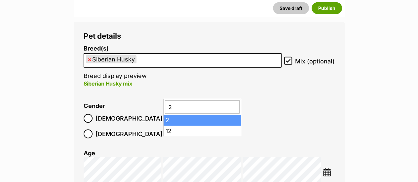
type input "2"
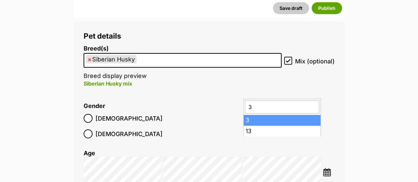
type input "3"
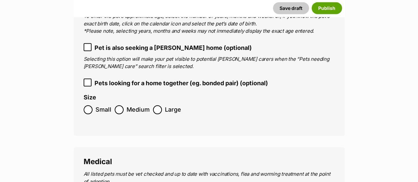
scroll to position [985, 0]
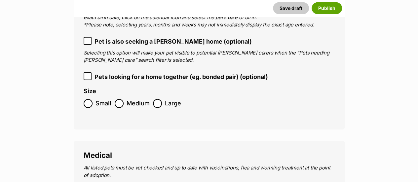
click at [151, 96] on ol "Small Medium Large" at bounding box center [209, 104] width 251 height 16
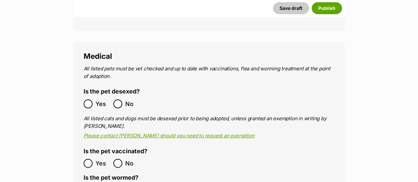
scroll to position [1088, 0]
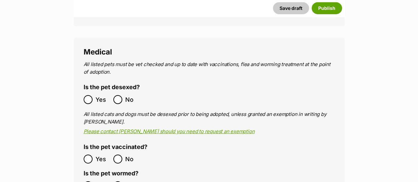
click at [100, 95] on span "Yes" at bounding box center [103, 99] width 15 height 9
click at [94, 155] on label "Yes" at bounding box center [97, 159] width 26 height 9
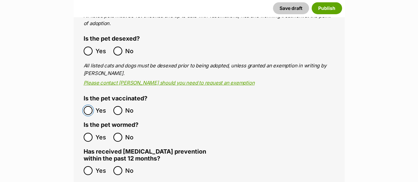
scroll to position [1137, 0]
click at [96, 129] on ol "Yes No" at bounding box center [147, 137] width 126 height 16
click at [122, 163] on ol "Yes No" at bounding box center [147, 171] width 126 height 16
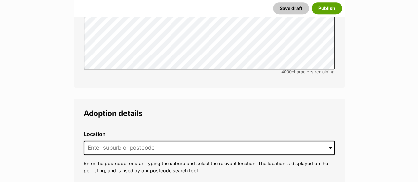
scroll to position [1458, 0]
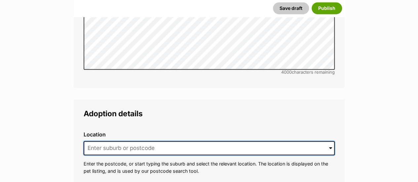
click at [166, 141] on input at bounding box center [209, 148] width 251 height 15
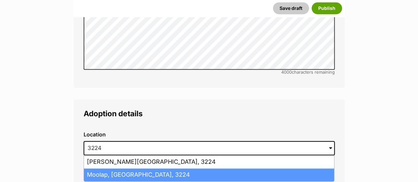
click at [148, 169] on li "Moolap, Victoria, 3224" at bounding box center [209, 175] width 250 height 13
type input "Moolap, Victoria, 3224"
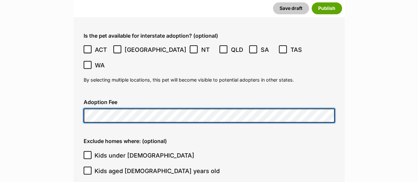
scroll to position [1726, 0]
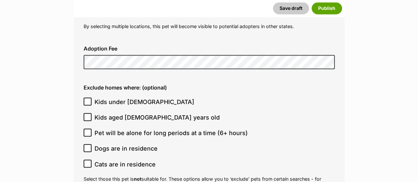
click at [129, 98] on span "Kids under 5 years old" at bounding box center [145, 102] width 100 height 9
click at [92, 98] on input "Kids under [DEMOGRAPHIC_DATA]" at bounding box center [88, 102] width 8 height 8
checkbox input "true"
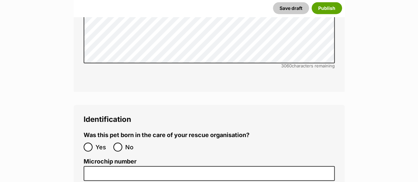
scroll to position [2077, 0]
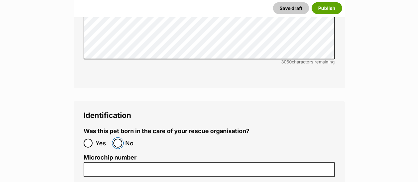
click at [117, 139] on input "No" at bounding box center [117, 143] width 9 height 9
radio input "true"
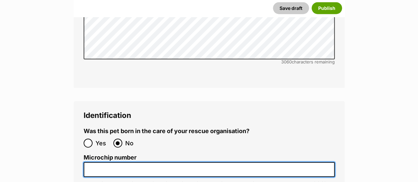
click at [170, 162] on input "Microchip number" at bounding box center [209, 169] width 251 height 15
paste input "956000015713306"
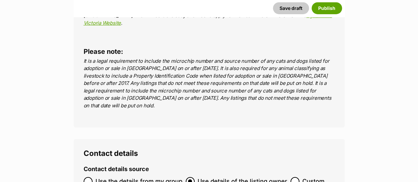
scroll to position [2373, 0]
type input "956000015713306"
click at [157, 177] on span "Use the details from my group" at bounding box center [139, 181] width 87 height 9
click at [93, 177] on input "Use the details from my group" at bounding box center [88, 181] width 9 height 9
radio input "true"
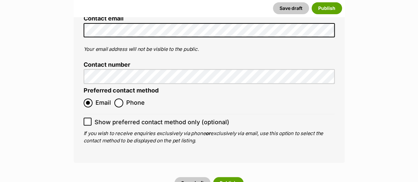
scroll to position [2644, 0]
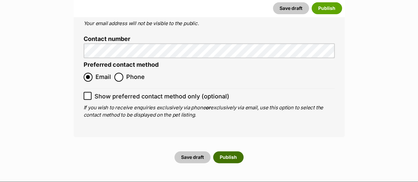
click at [230, 151] on button "Publish" at bounding box center [228, 157] width 30 height 12
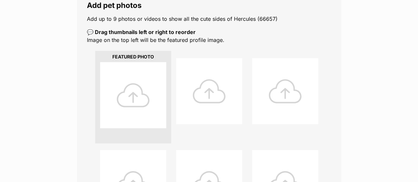
scroll to position [143, 0]
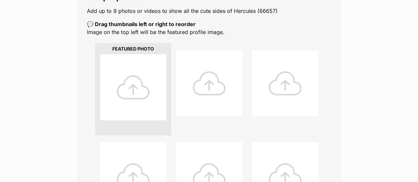
click at [145, 61] on div at bounding box center [133, 87] width 66 height 66
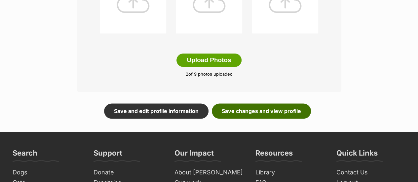
scroll to position [407, 0]
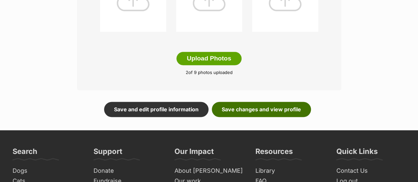
click at [260, 102] on link "Save changes and view profile" at bounding box center [261, 109] width 99 height 15
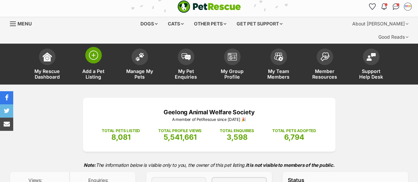
click at [92, 68] on span "Add a Pet Listing" at bounding box center [94, 73] width 30 height 11
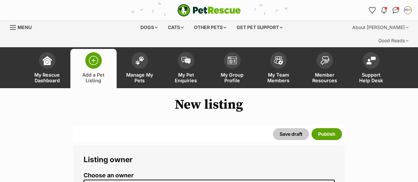
scroll to position [197, 0]
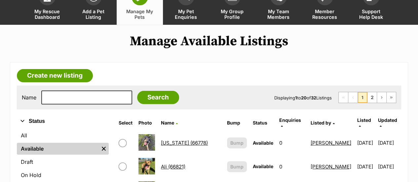
scroll to position [61, 0]
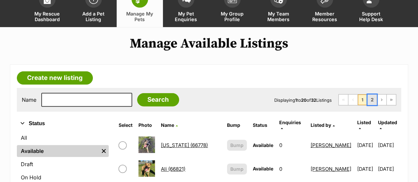
click at [375, 95] on link "2" at bounding box center [372, 100] width 9 height 11
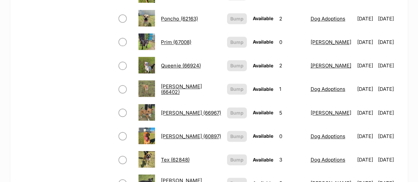
scroll to position [400, 0]
